Goal: Obtain resource: Download file/media

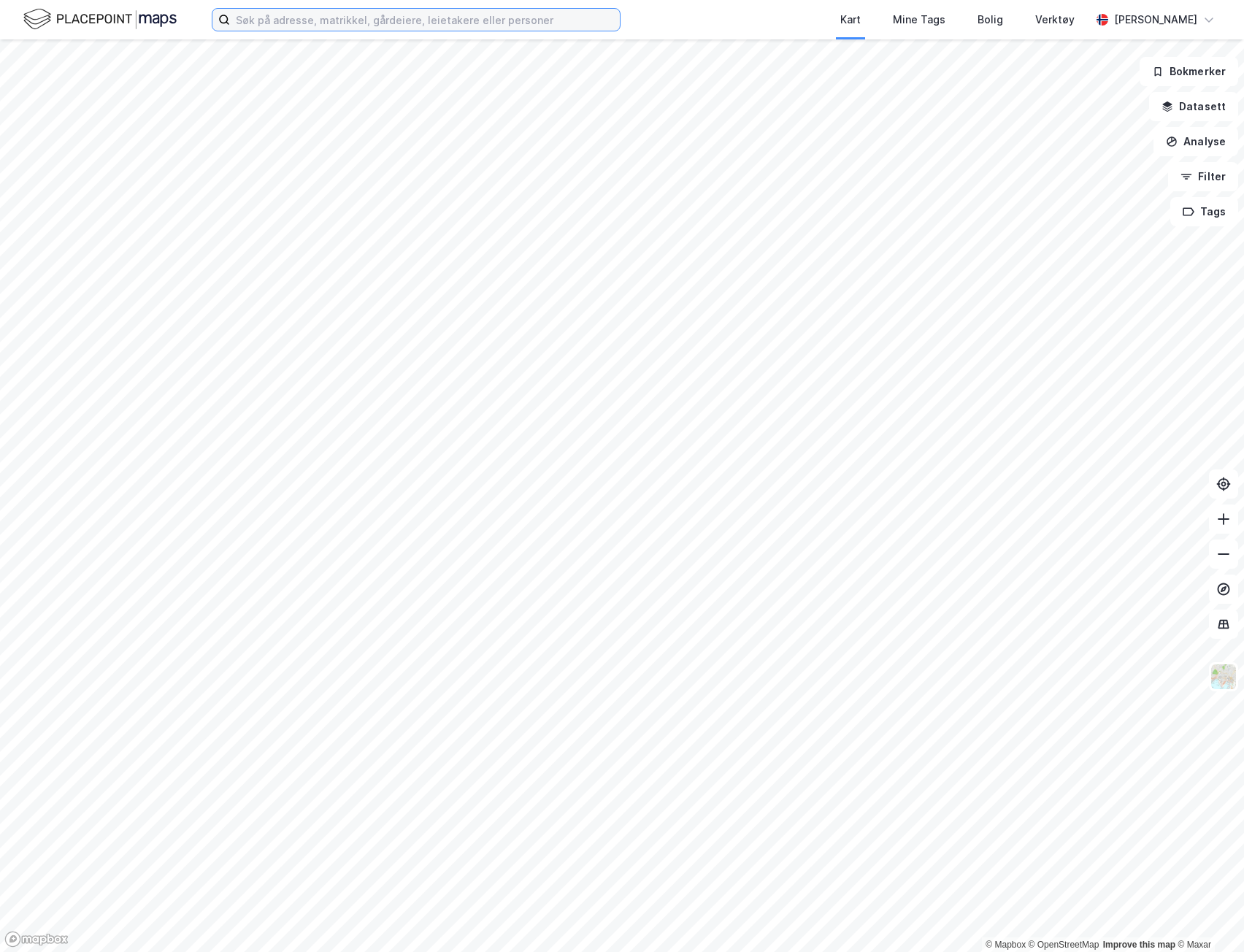
click at [252, 16] on input at bounding box center [425, 20] width 390 height 22
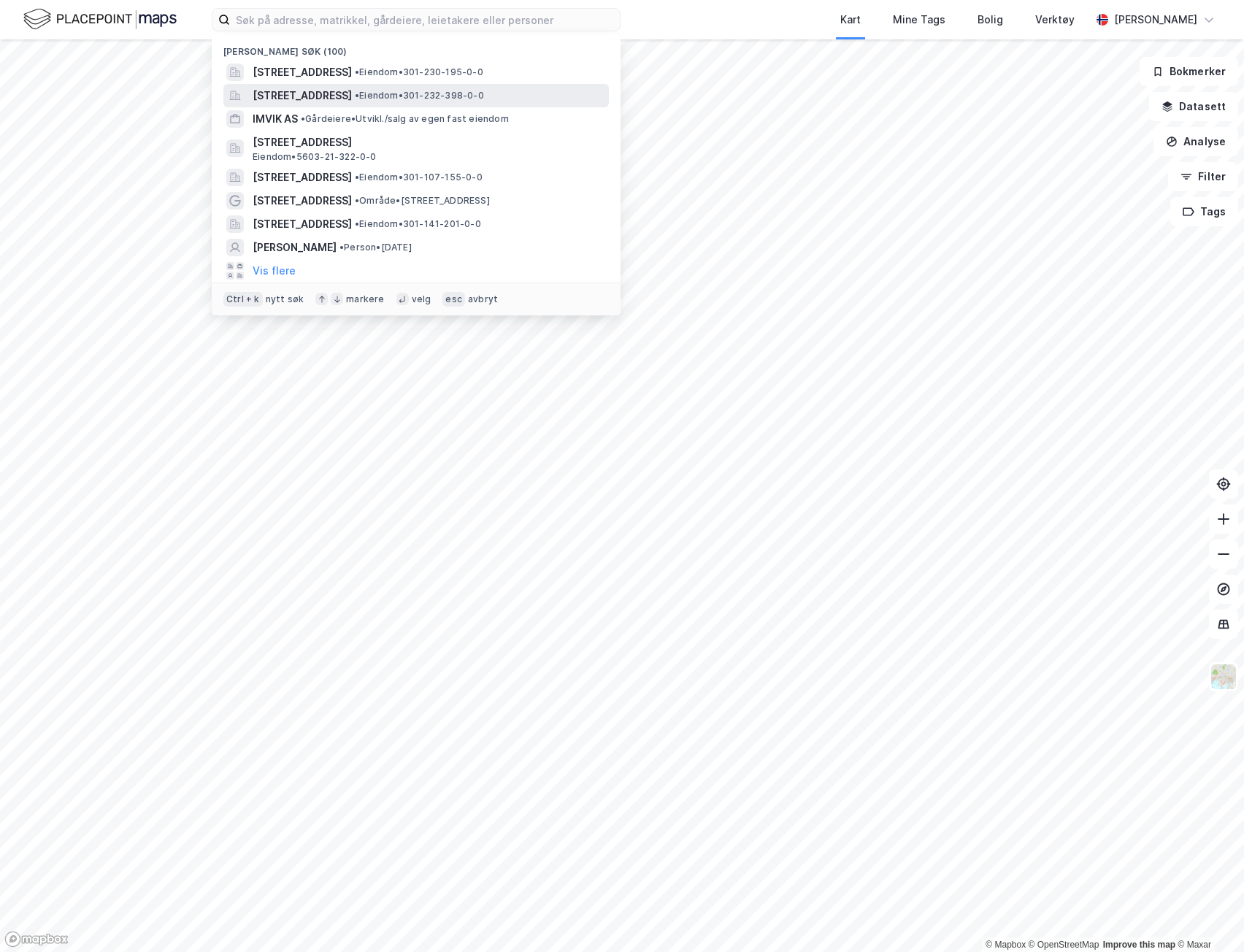
click at [352, 90] on span "[STREET_ADDRESS]" at bounding box center [302, 95] width 99 height 17
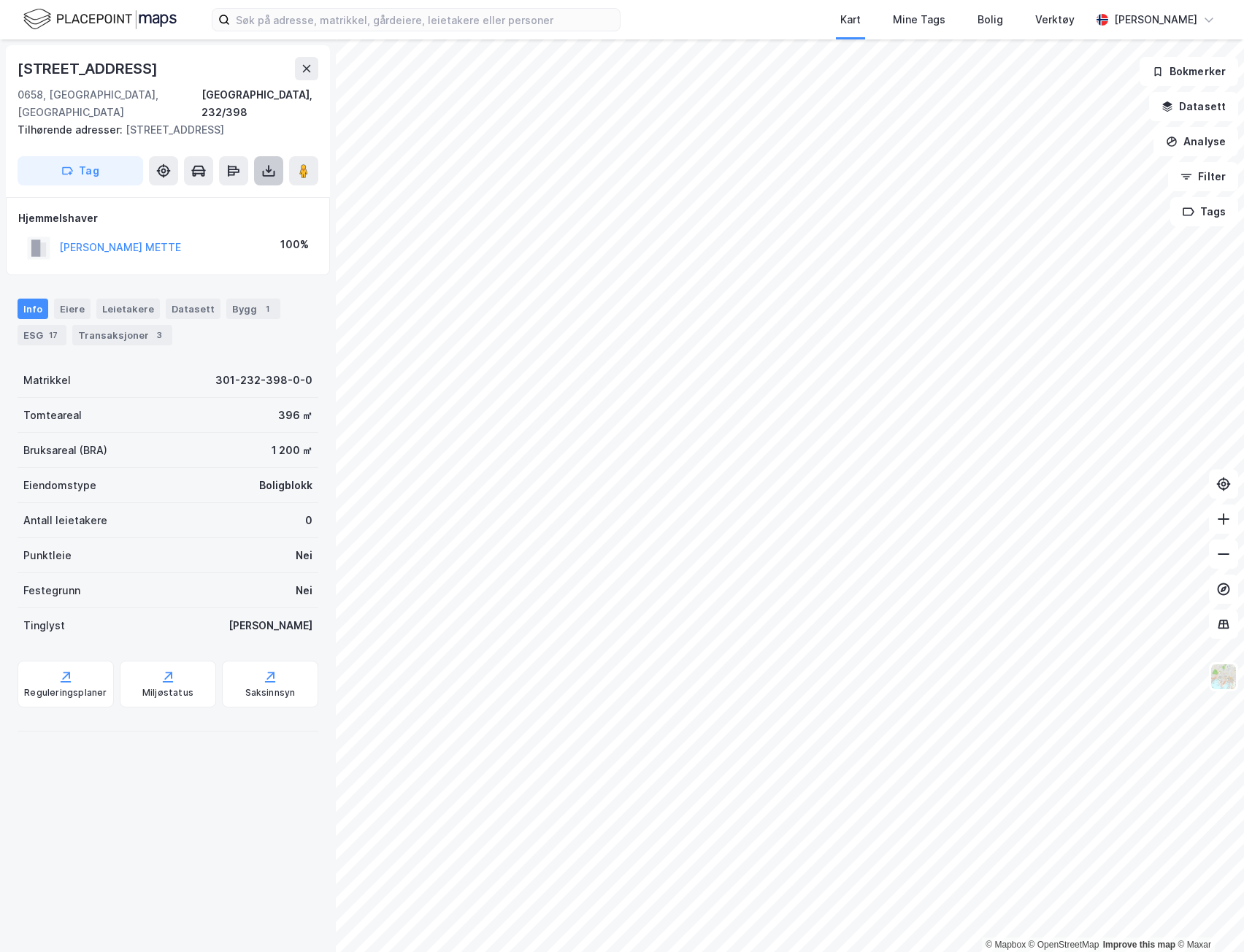
click at [265, 164] on icon at bounding box center [268, 171] width 15 height 15
click at [254, 188] on div "Last ned grunnbok" at bounding box center [206, 200] width 156 height 24
